Goal: Task Accomplishment & Management: Complete application form

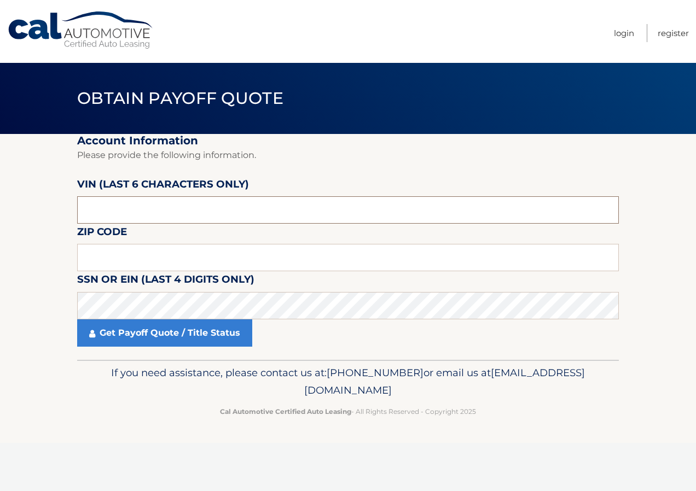
click at [182, 209] on input "text" at bounding box center [348, 209] width 542 height 27
drag, startPoint x: 109, startPoint y: 206, endPoint x: 95, endPoint y: 218, distance: 18.6
click at [109, 211] on input "text" at bounding box center [348, 209] width 542 height 27
type input "715287"
type input "07024"
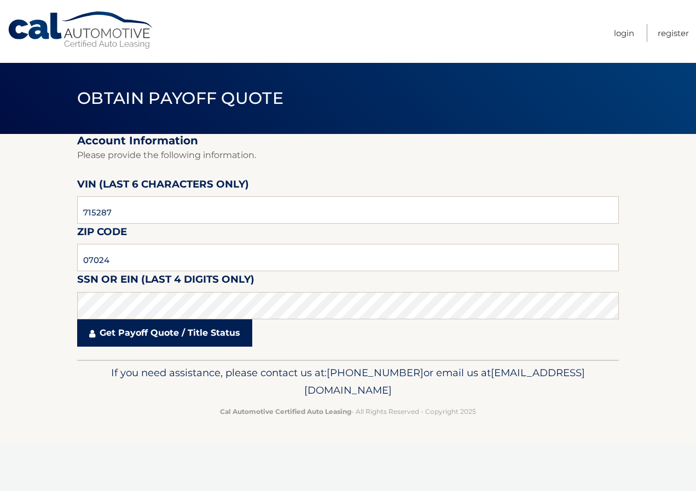
click at [143, 333] on link "Get Payoff Quote / Title Status" at bounding box center [164, 332] width 175 height 27
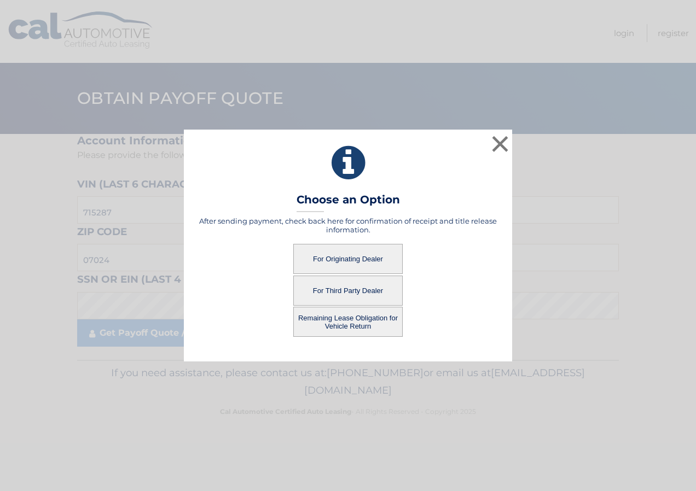
click at [358, 290] on button "For Third Party Dealer" at bounding box center [347, 291] width 109 height 30
click at [341, 292] on button "For Third Party Dealer" at bounding box center [347, 291] width 109 height 30
